Goal: Task Accomplishment & Management: Manage account settings

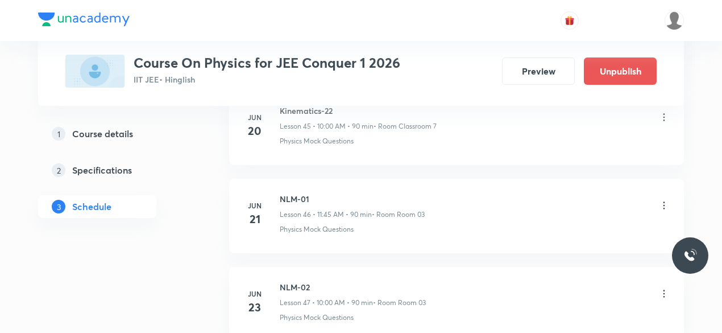
scroll to position [4463, 0]
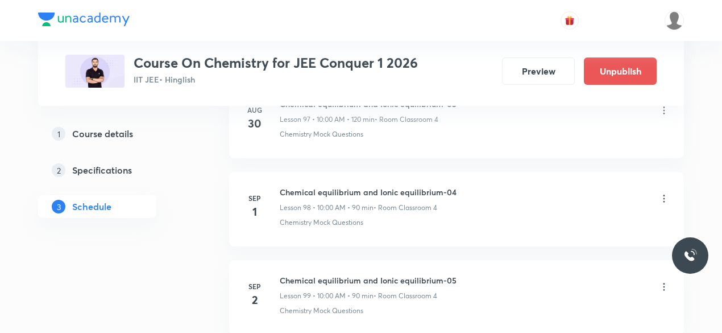
scroll to position [9194, 0]
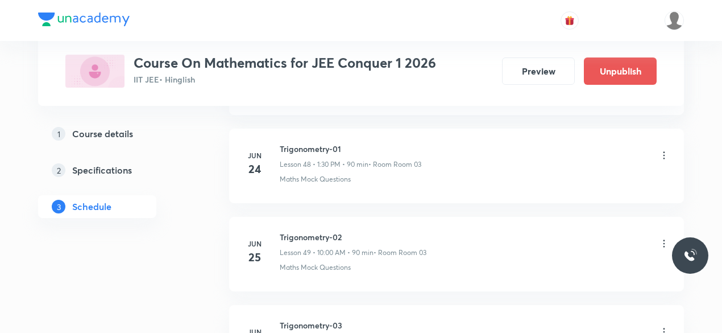
scroll to position [4830, 0]
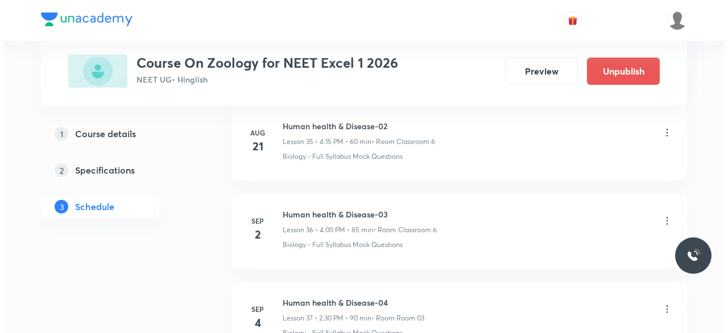
scroll to position [3822, 0]
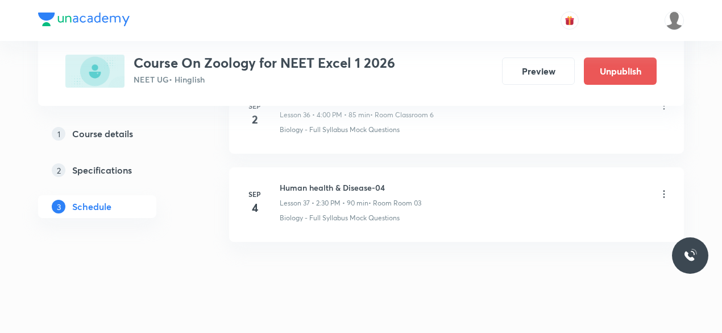
click at [665, 188] on icon at bounding box center [663, 193] width 11 height 11
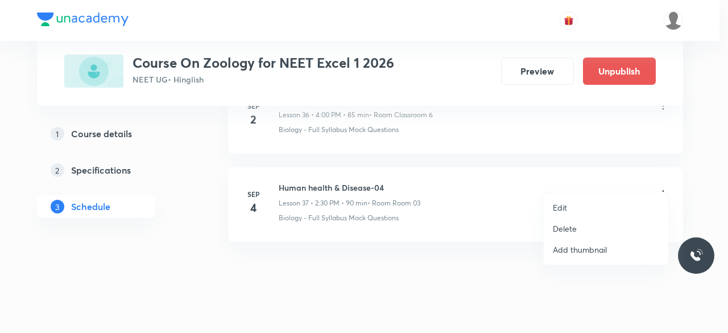
click at [558, 203] on p "Edit" at bounding box center [559, 207] width 14 height 12
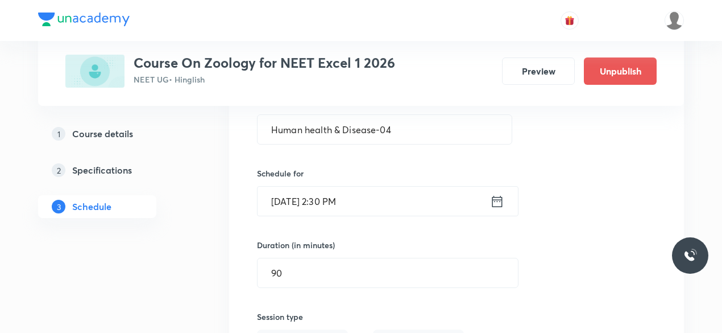
scroll to position [3396, 0]
click at [496, 194] on icon at bounding box center [497, 202] width 14 height 16
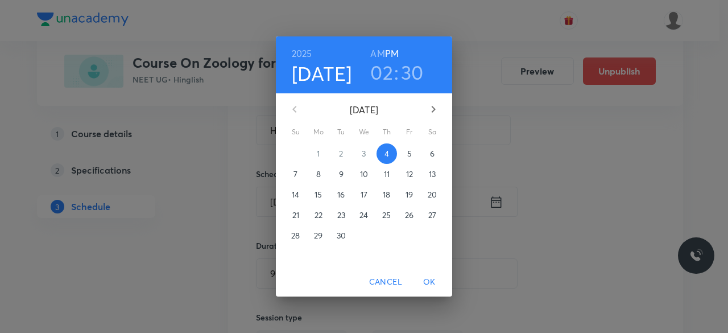
click at [383, 73] on h3 "02" at bounding box center [381, 72] width 23 height 24
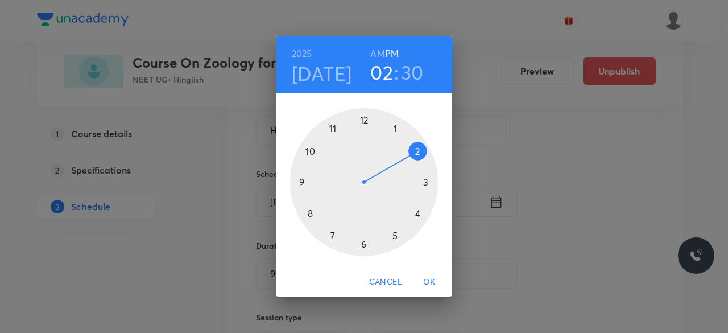
click at [425, 181] on div at bounding box center [364, 182] width 148 height 148
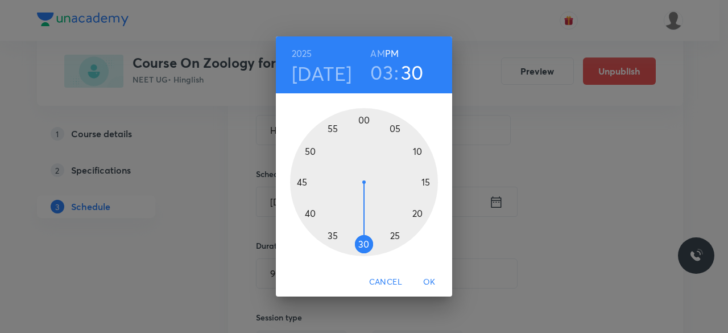
click at [363, 119] on div at bounding box center [364, 182] width 148 height 148
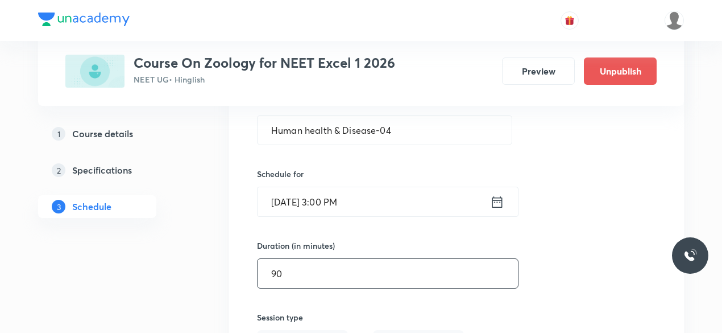
click at [297, 261] on input "90" at bounding box center [387, 273] width 260 height 29
type input "9"
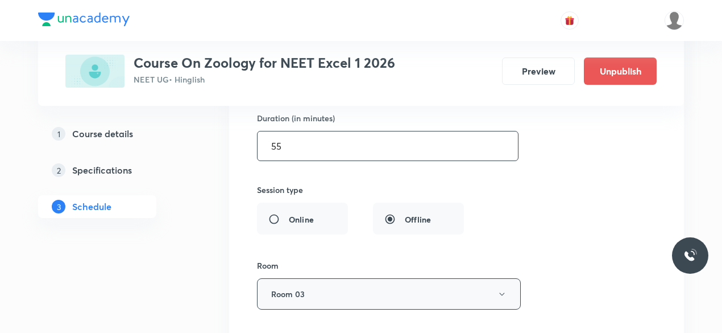
scroll to position [3524, 0]
type input "55"
click at [390, 277] on button "Room 03" at bounding box center [389, 292] width 264 height 31
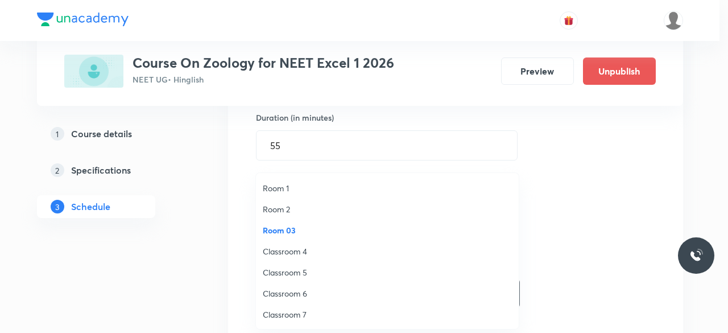
click at [291, 188] on span "Room 1" at bounding box center [387, 188] width 249 height 12
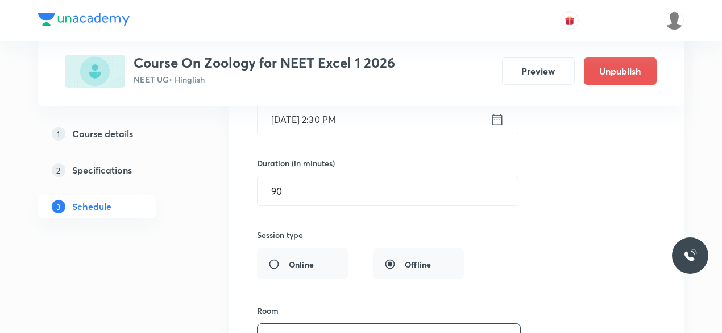
scroll to position [3410, 0]
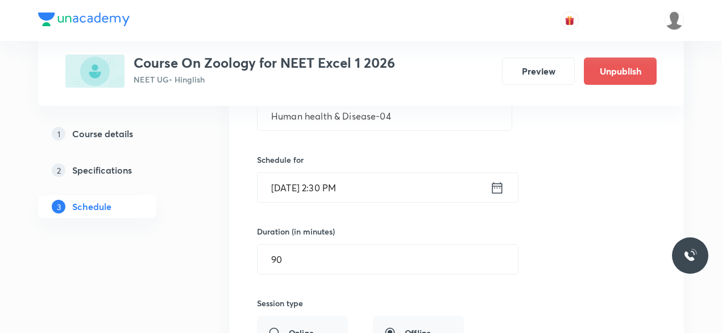
click at [498, 180] on icon at bounding box center [497, 188] width 14 height 16
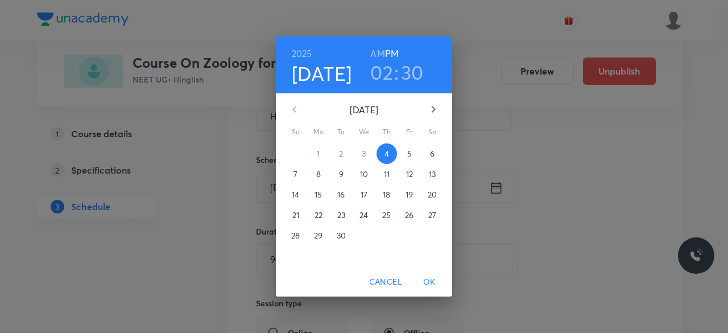
click at [381, 68] on h3 "02" at bounding box center [381, 72] width 23 height 24
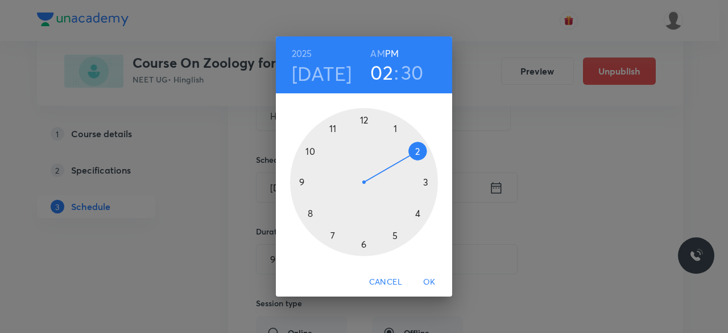
click at [410, 70] on h3 "30" at bounding box center [412, 72] width 23 height 24
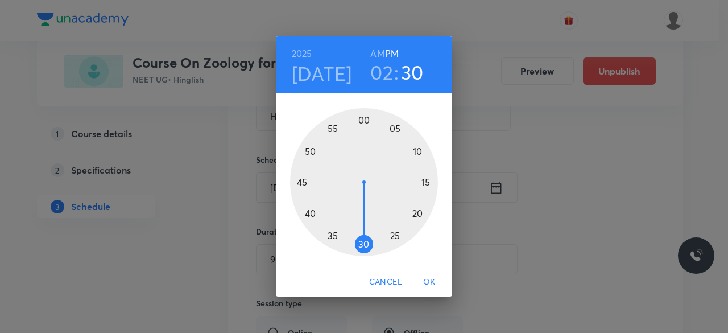
click at [309, 149] on div at bounding box center [364, 182] width 148 height 148
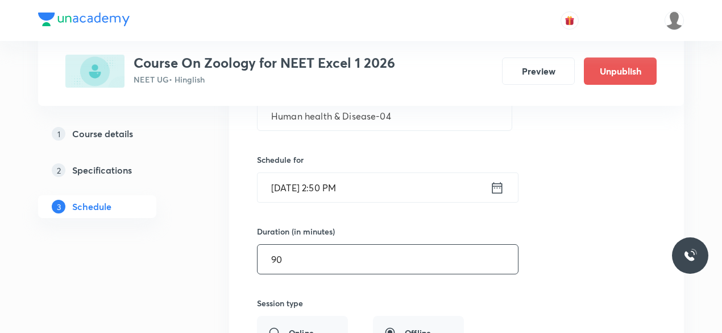
click at [300, 244] on input "90" at bounding box center [387, 258] width 260 height 29
type input "9"
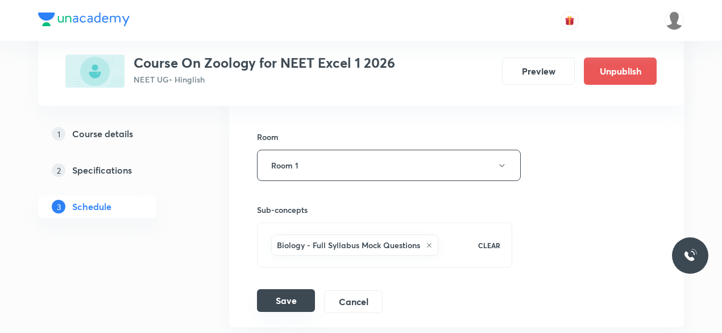
scroll to position [3653, 0]
type input "60"
click at [288, 288] on button "Save" at bounding box center [286, 299] width 58 height 23
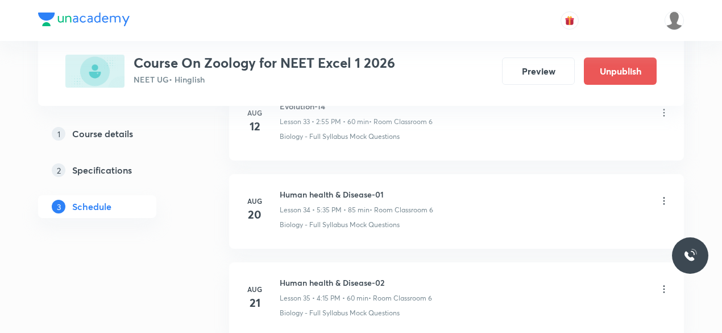
scroll to position [3028, 0]
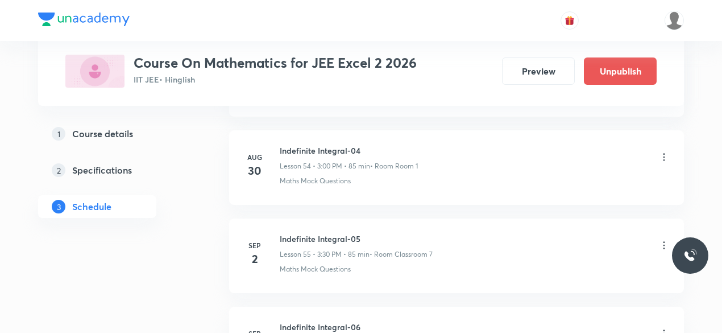
scroll to position [5489, 0]
